Goal: Task Accomplishment & Management: Use online tool/utility

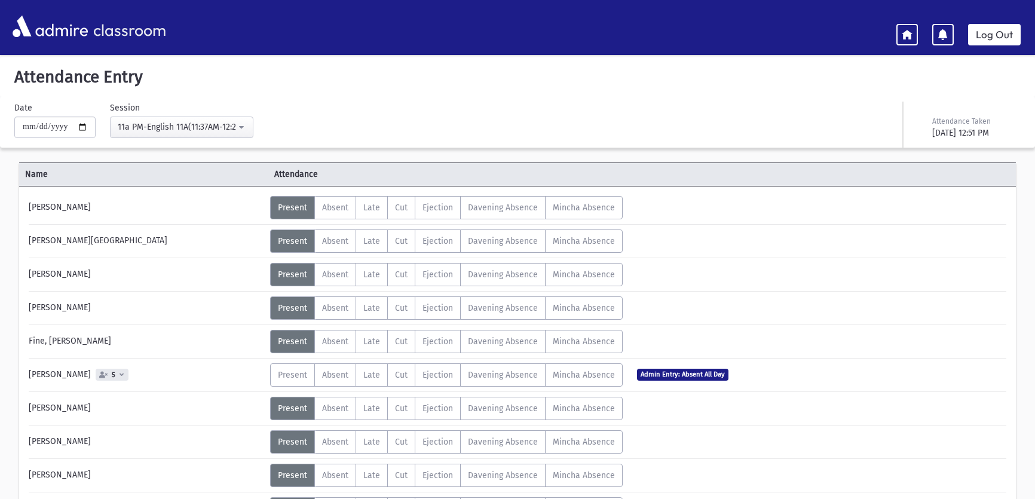
scroll to position [527, 0]
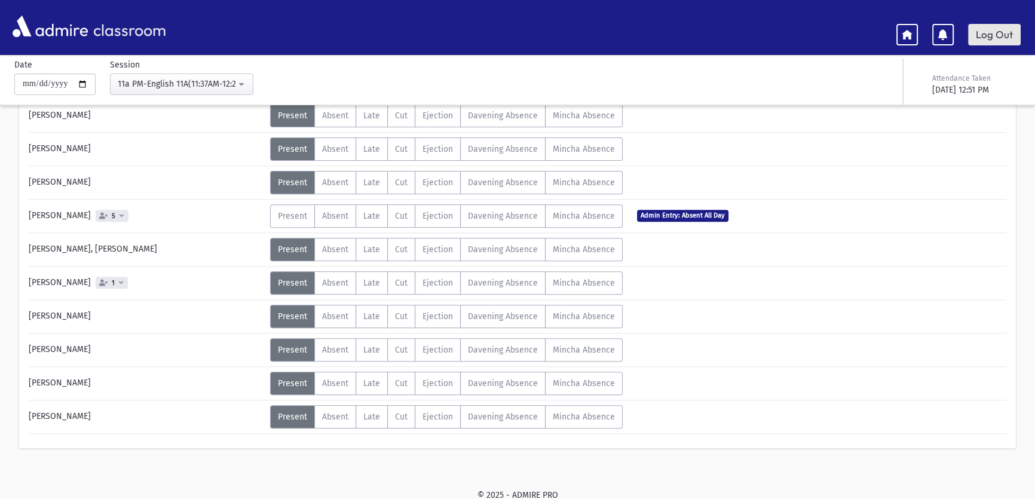
click at [999, 35] on link "Log Out" at bounding box center [994, 35] width 53 height 22
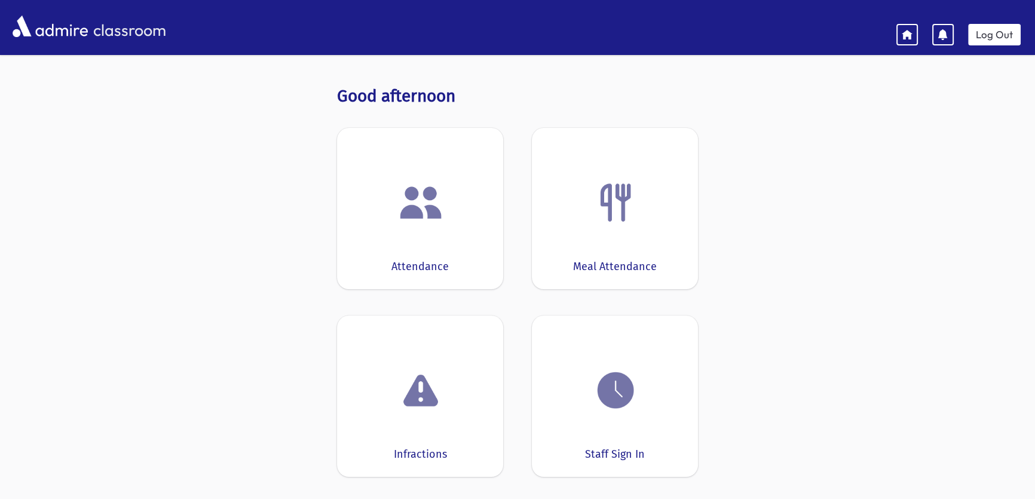
click at [406, 181] on img at bounding box center [420, 202] width 45 height 45
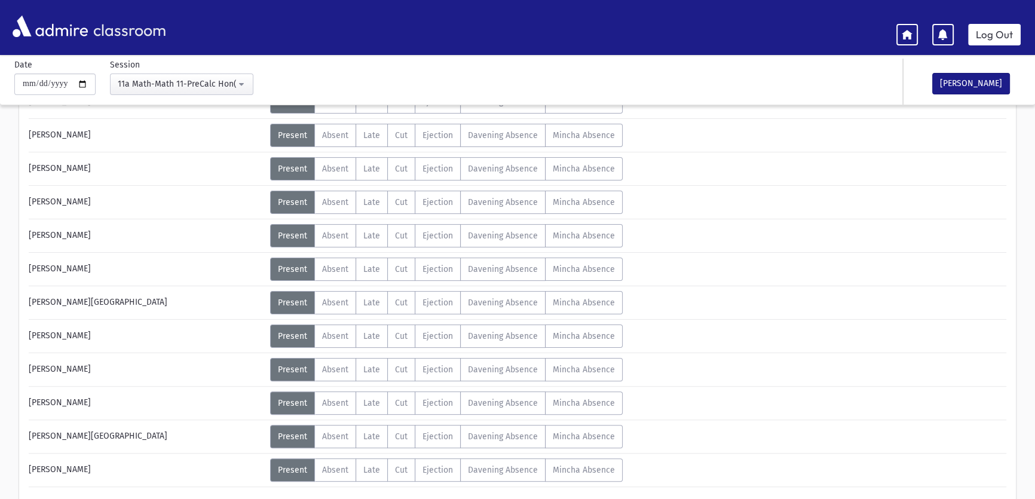
scroll to position [394, 0]
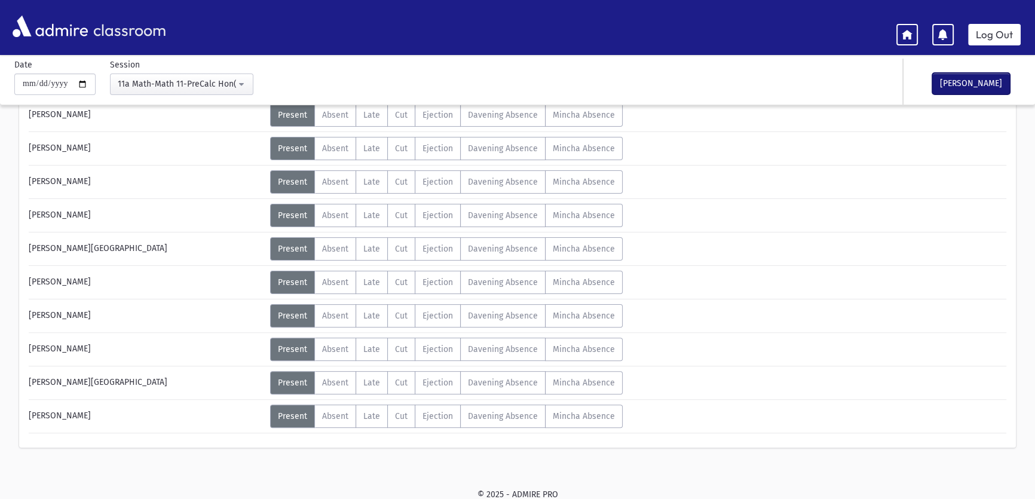
click at [964, 90] on button "[PERSON_NAME]" at bounding box center [971, 84] width 78 height 22
click at [993, 25] on link "Log Out" at bounding box center [994, 35] width 53 height 22
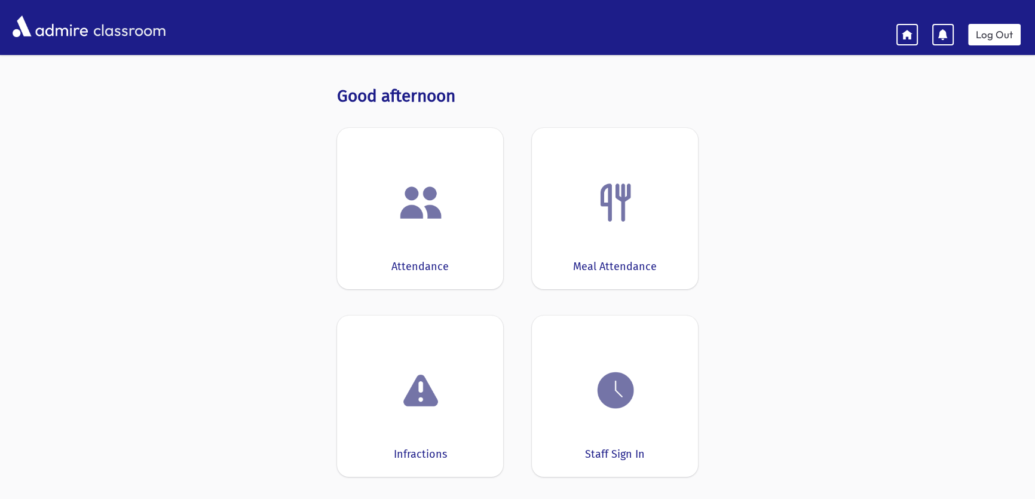
click at [371, 157] on div "Attendance" at bounding box center [420, 208] width 166 height 161
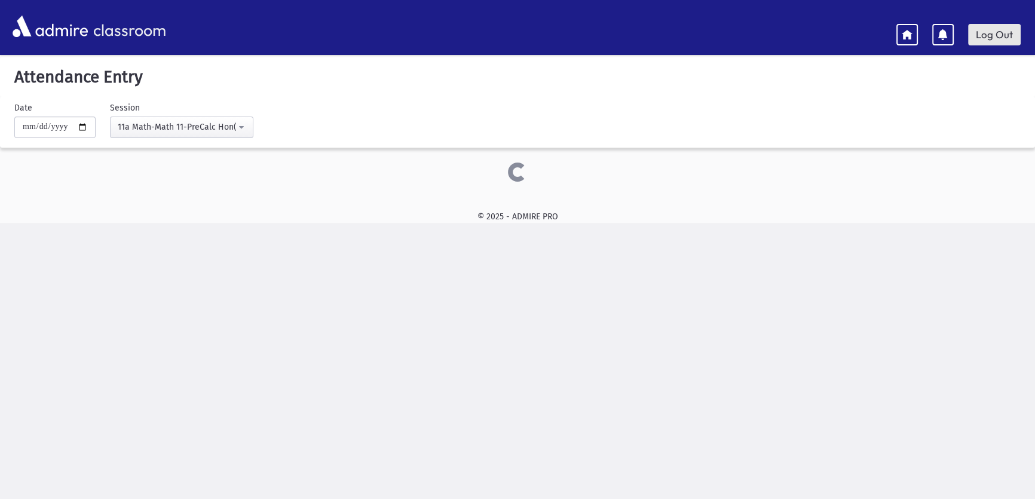
click at [999, 42] on link "Log Out" at bounding box center [994, 35] width 53 height 22
